Goal: Information Seeking & Learning: Learn about a topic

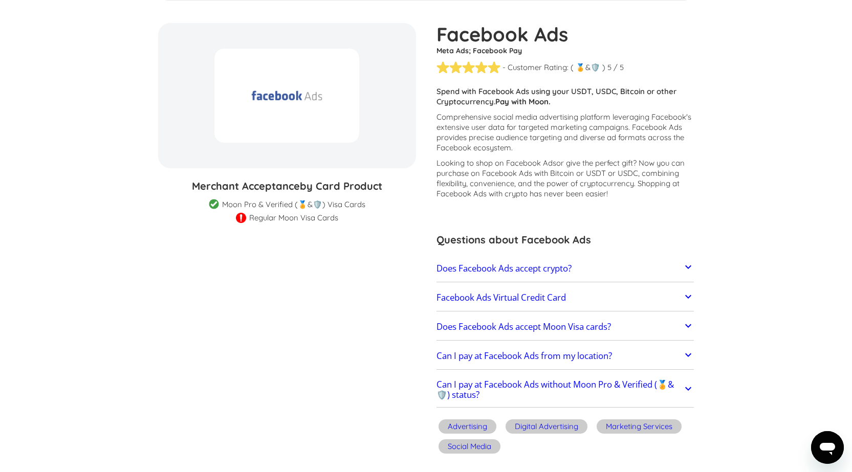
scroll to position [102, 0]
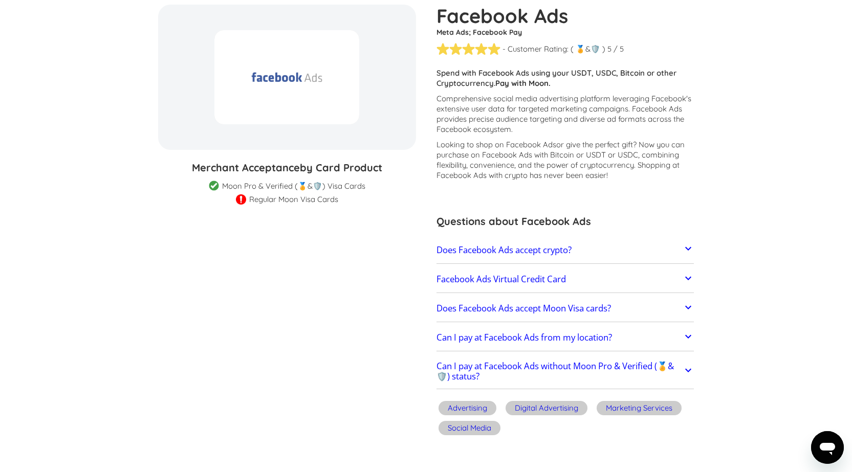
click at [567, 254] on h2 "Does Facebook Ads accept crypto?" at bounding box center [504, 250] width 135 height 10
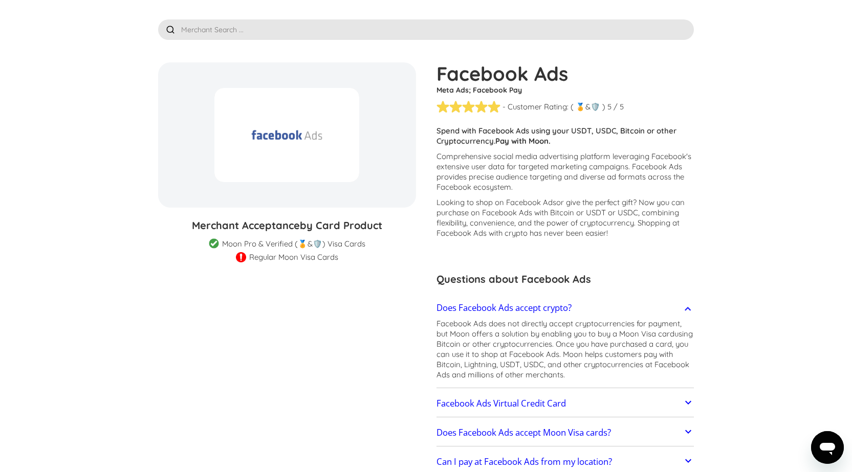
scroll to position [0, 0]
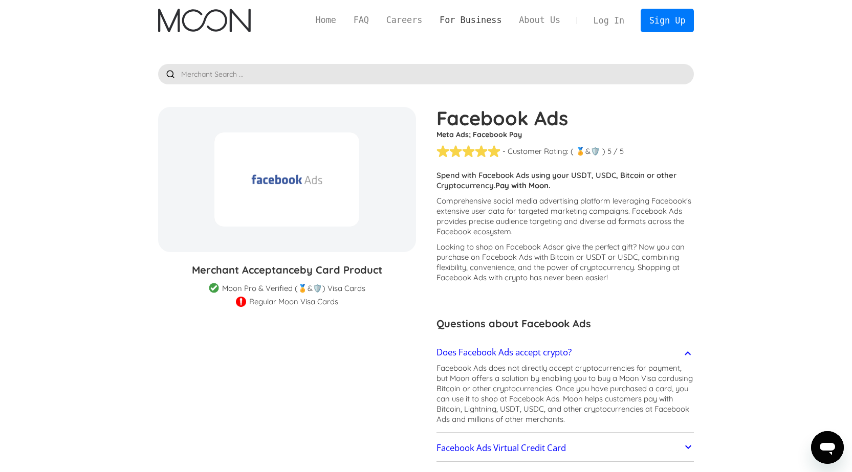
click at [481, 24] on link "For Business" at bounding box center [470, 20] width 79 height 13
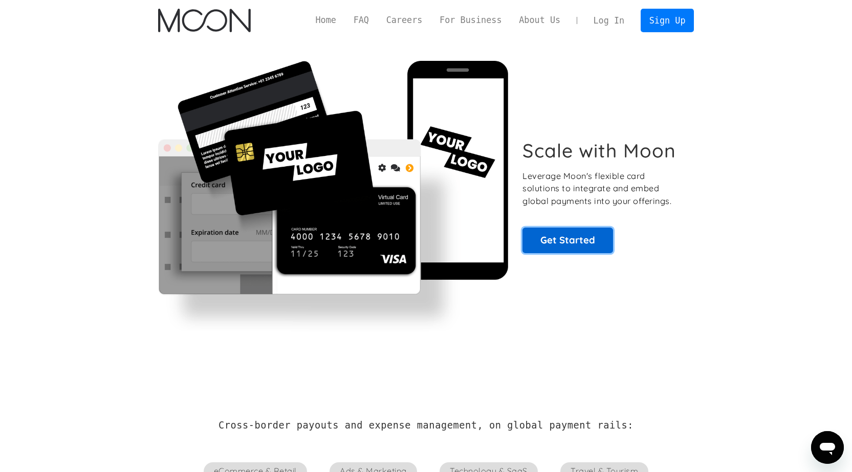
click at [579, 237] on link "Get Started" at bounding box center [568, 241] width 91 height 26
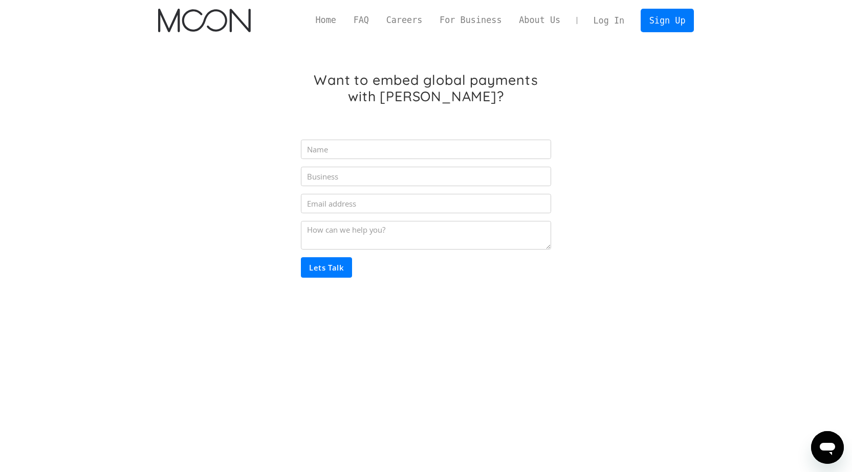
click at [412, 153] on input "Partner Inquiry Form" at bounding box center [426, 149] width 250 height 19
click at [253, 189] on div "Want to embed global payments with Moon? Lets Talk Thank you! Your submission h…" at bounding box center [426, 194] width 536 height 307
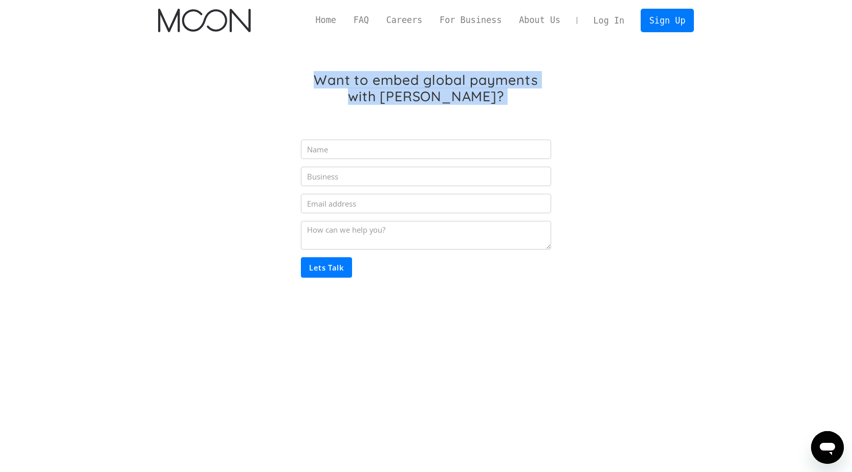
click at [253, 189] on div "Want to embed global payments with Moon? Lets Talk Thank you! Your submission h…" at bounding box center [426, 194] width 536 height 307
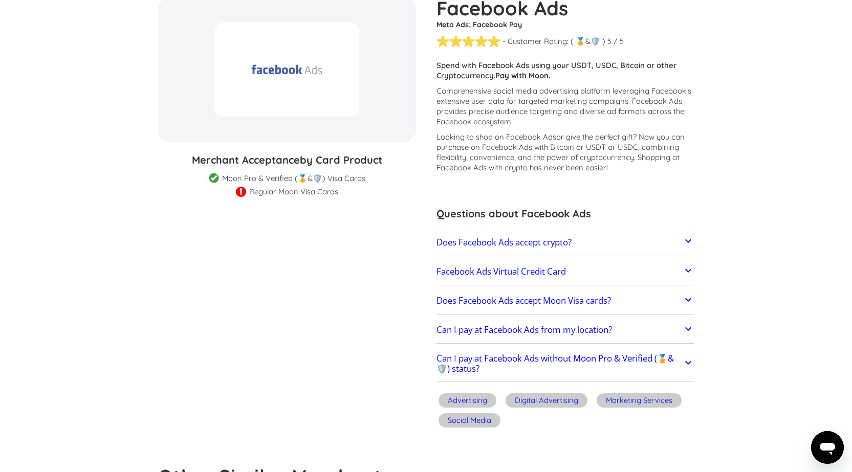
scroll to position [205, 0]
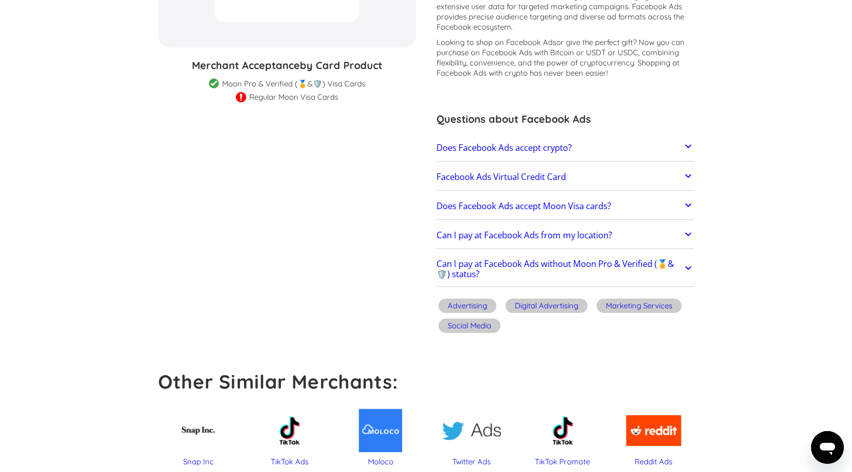
click at [584, 204] on h2 "Does Facebook Ads accept Moon Visa cards?" at bounding box center [524, 206] width 175 height 10
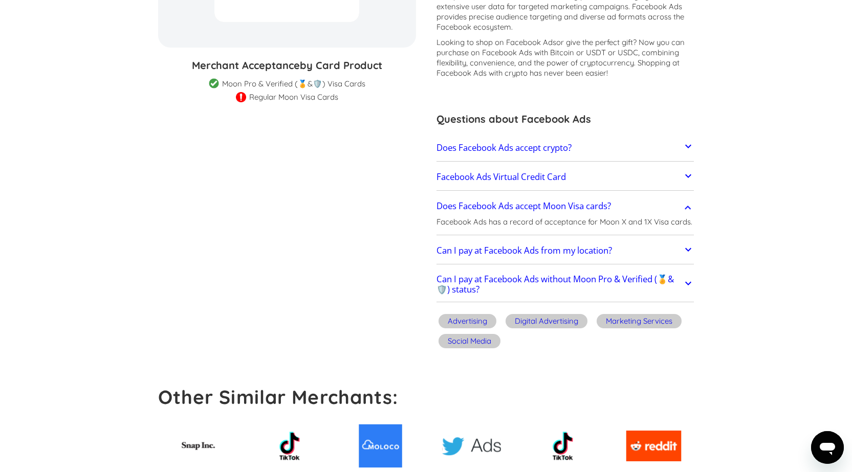
click at [554, 174] on h2 "Facebook Ads Virtual Credit Card" at bounding box center [501, 177] width 129 height 10
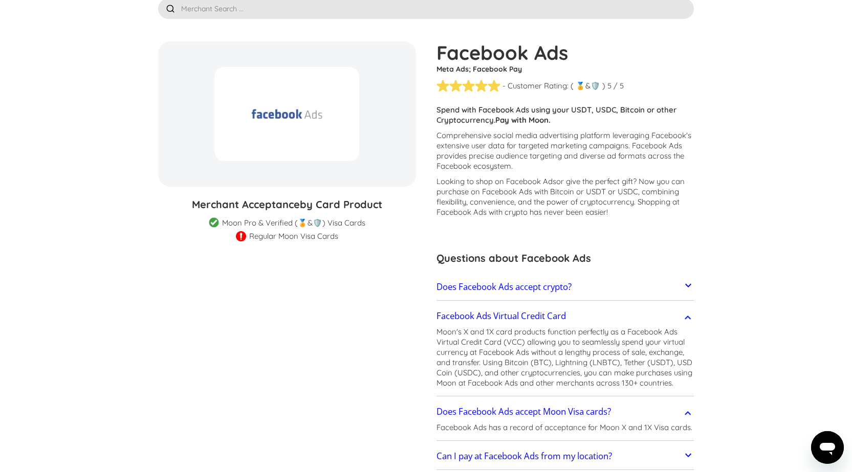
scroll to position [0, 0]
